Goal: Use online tool/utility: Utilize a website feature to perform a specific function

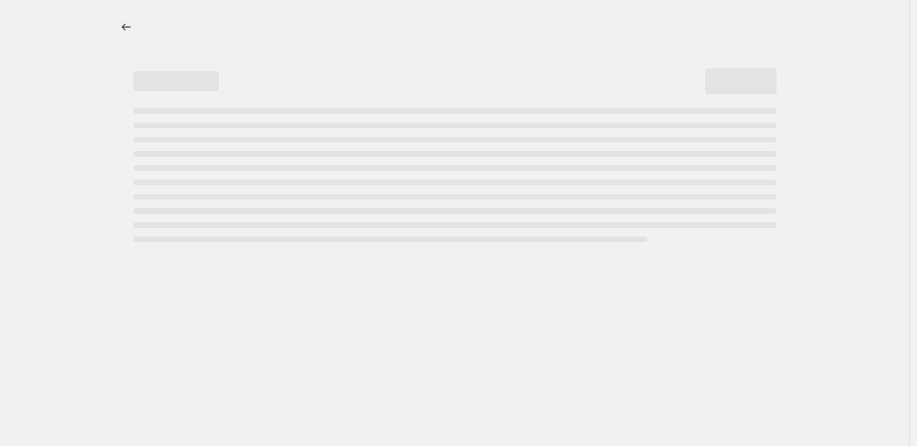
select select "percentage"
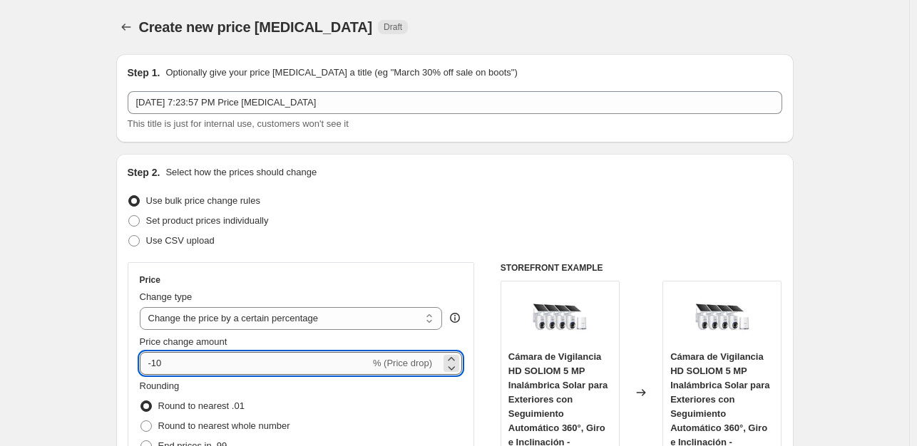
click at [204, 371] on input "-10" at bounding box center [255, 363] width 230 height 23
type input "-1"
type input "-35"
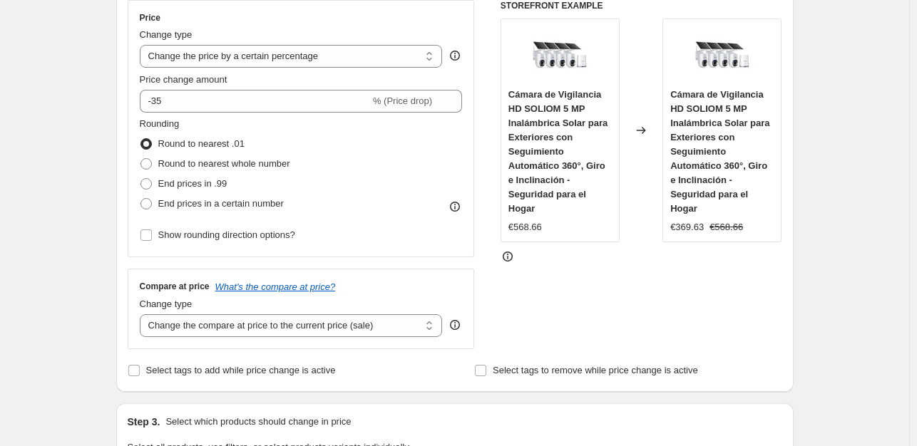
scroll to position [305, 0]
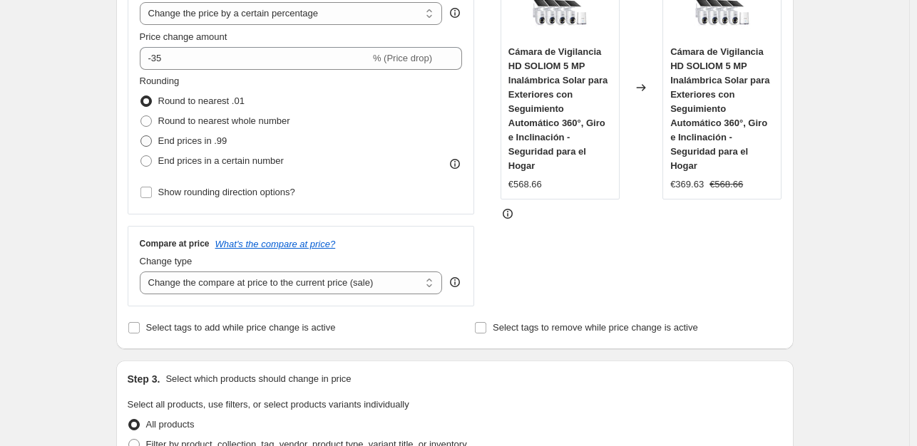
click at [202, 139] on span "End prices in .99" at bounding box center [192, 140] width 69 height 11
click at [141, 136] on input "End prices in .99" at bounding box center [140, 135] width 1 height 1
radio input "true"
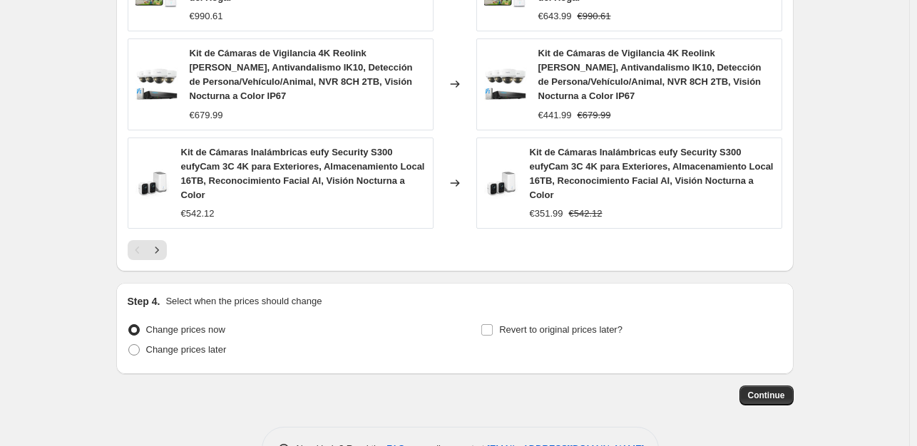
scroll to position [1101, 0]
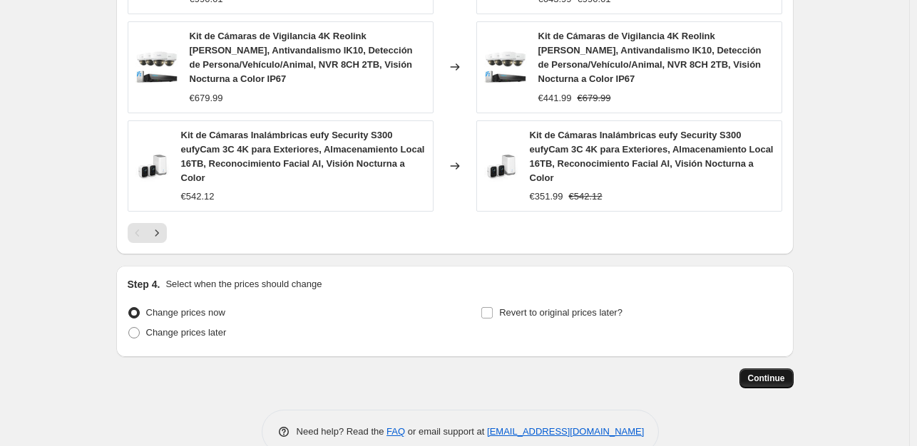
click at [779, 373] on span "Continue" at bounding box center [766, 378] width 37 height 11
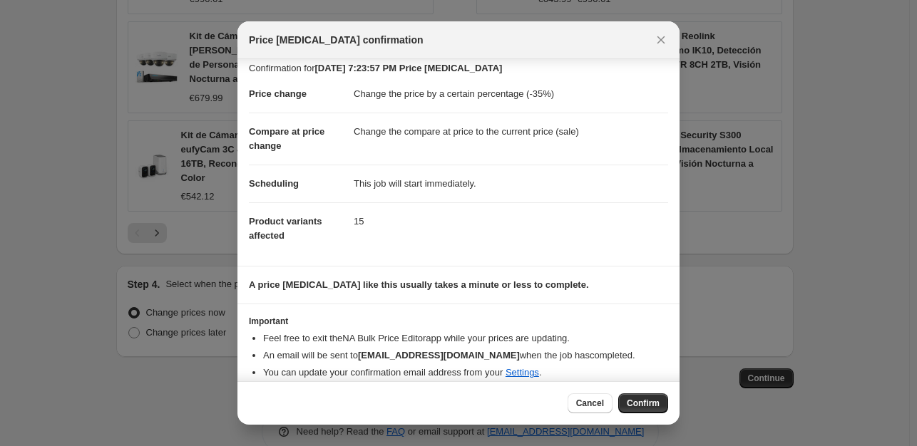
scroll to position [21, 0]
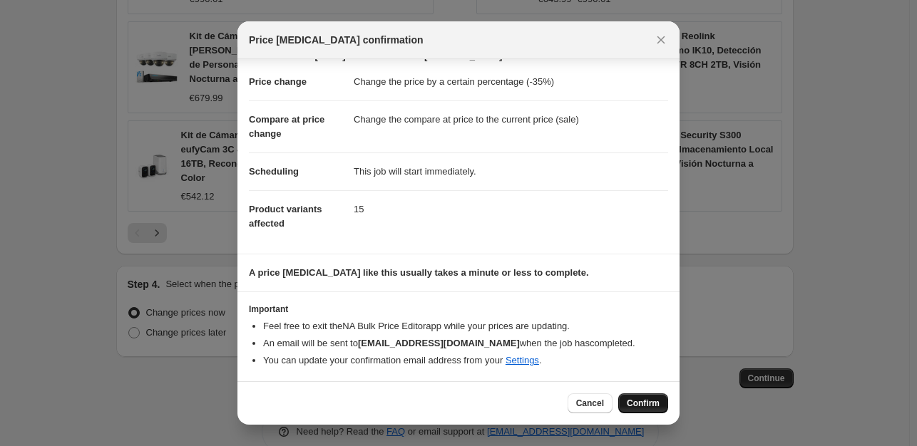
click at [642, 403] on span "Confirm" at bounding box center [643, 403] width 33 height 11
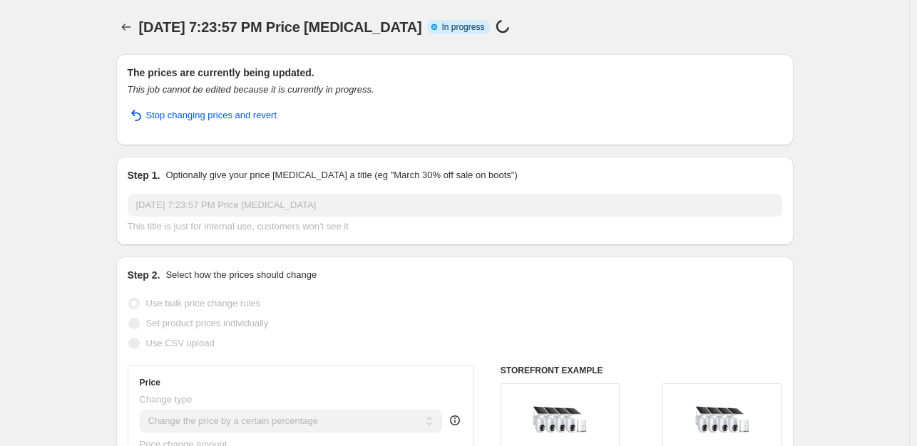
select select "percentage"
